Goal: Find specific page/section: Find specific page/section

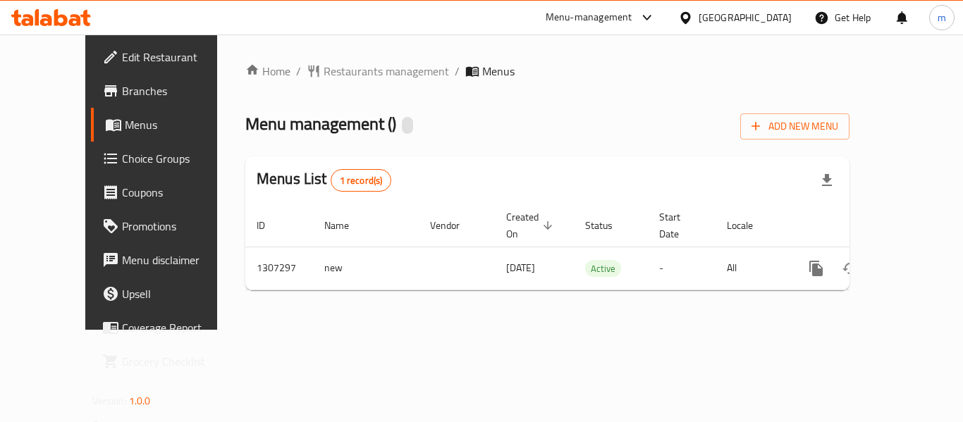
click at [122, 158] on span "Choice Groups" at bounding box center [178, 158] width 113 height 17
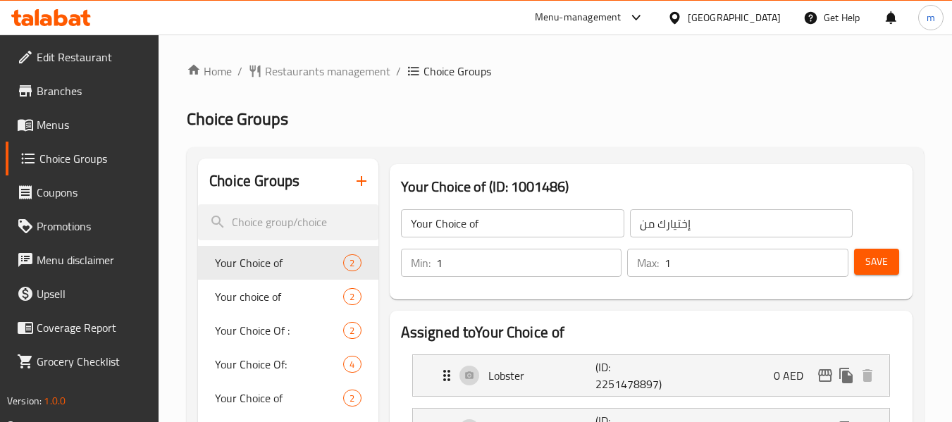
click at [342, 70] on span "Restaurants management" at bounding box center [327, 71] width 125 height 17
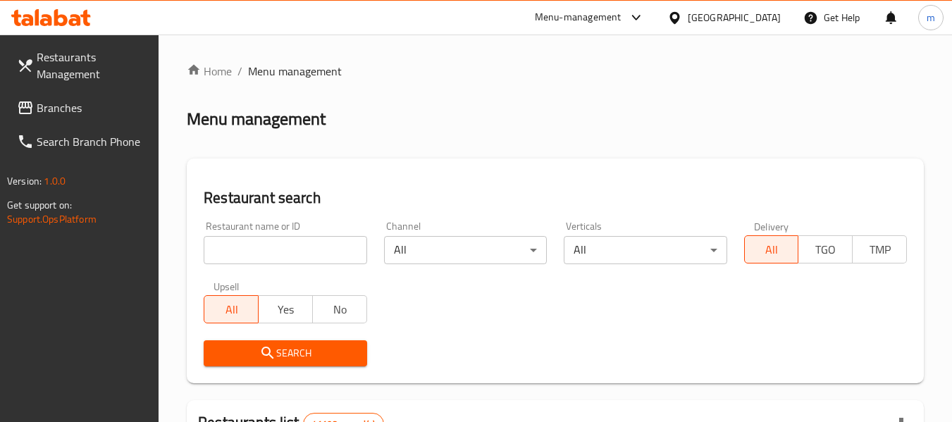
click at [306, 249] on input "search" at bounding box center [285, 250] width 163 height 28
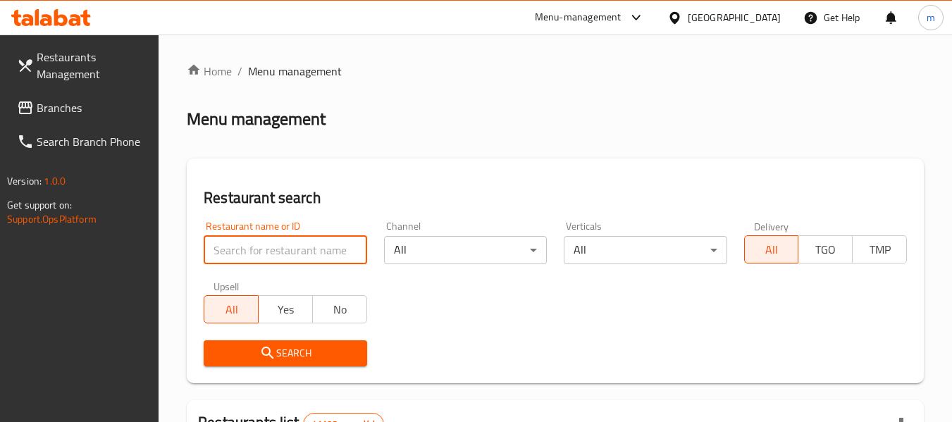
paste input "704395"
type input "704395"
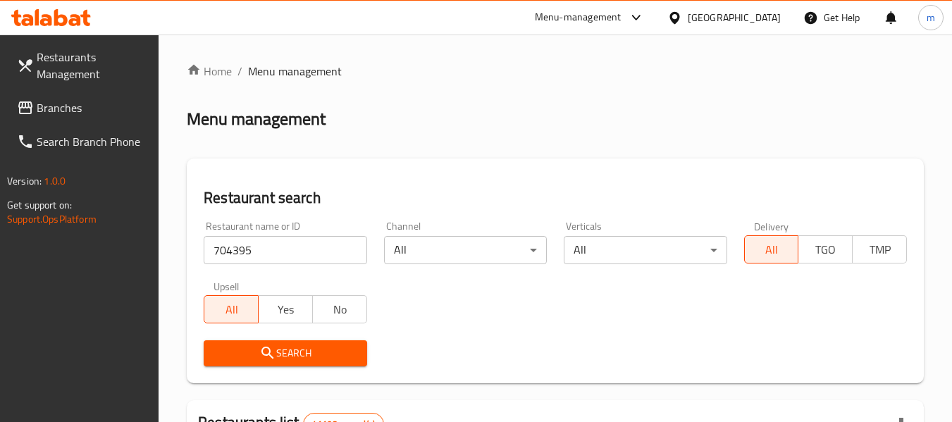
click at [304, 345] on span "Search" at bounding box center [285, 354] width 140 height 18
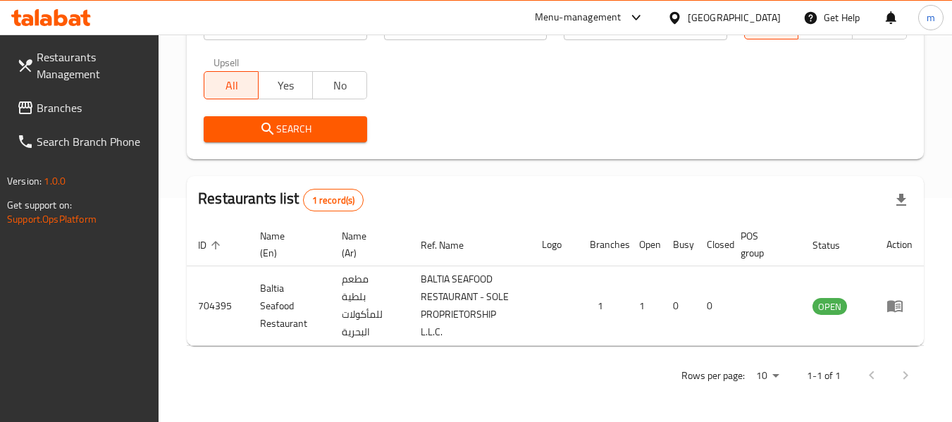
scroll to position [242, 0]
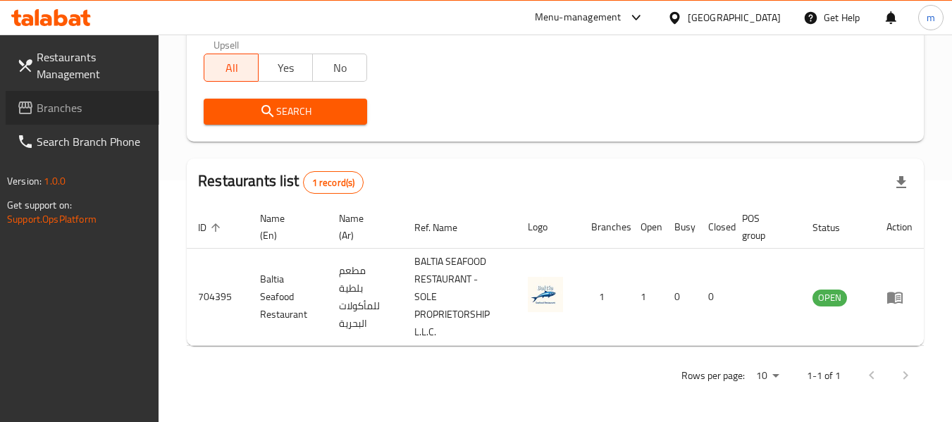
click at [57, 101] on span "Branches" at bounding box center [92, 107] width 111 height 17
